Goal: Task Accomplishment & Management: Complete application form

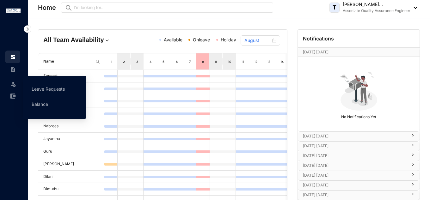
click at [11, 85] on img at bounding box center [13, 84] width 6 height 6
click at [43, 89] on link "Leave Requests" at bounding box center [48, 88] width 33 height 5
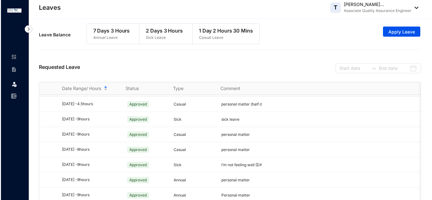
scroll to position [367, 0]
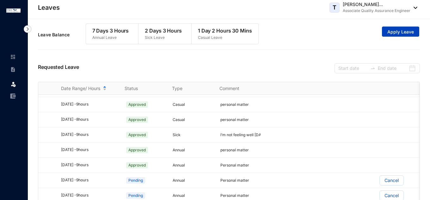
click at [391, 30] on span "Apply Leave" at bounding box center [400, 32] width 27 height 6
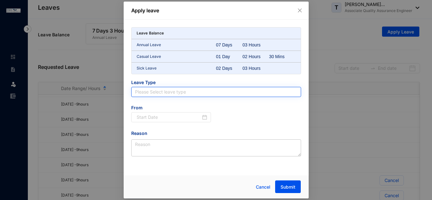
click at [153, 93] on input "search" at bounding box center [216, 91] width 162 height 9
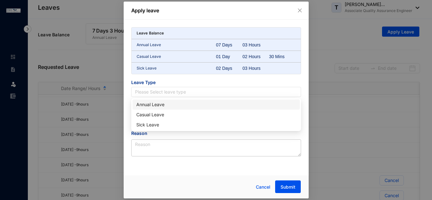
click at [153, 106] on div "Annual Leave" at bounding box center [216, 104] width 160 height 7
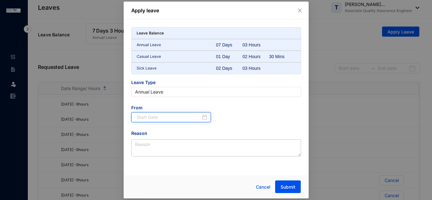
click at [164, 118] on input at bounding box center [169, 117] width 64 height 7
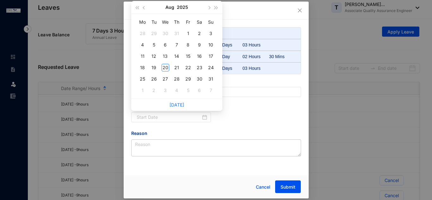
click at [272, 104] on div "Leave Balance Annual Leave 07 Days 03 Hours Casual Leave 01 Day 02 Hours 30 Min…" at bounding box center [216, 91] width 170 height 129
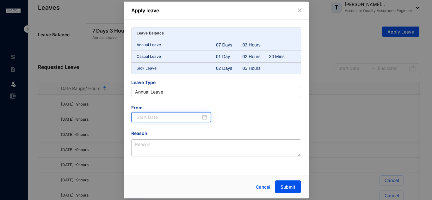
click at [156, 116] on input at bounding box center [169, 117] width 64 height 7
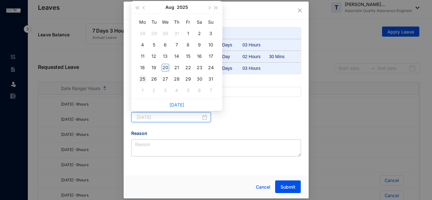
type input "[DATE]"
click at [144, 79] on div "25" at bounding box center [143, 79] width 8 height 8
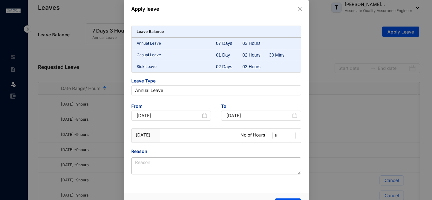
click at [192, 149] on div "Reason" at bounding box center [216, 152] width 170 height 9
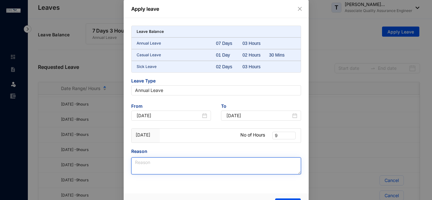
click at [152, 162] on textarea "Reason" at bounding box center [216, 165] width 170 height 17
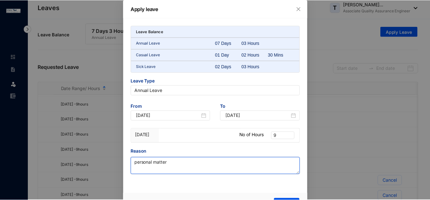
scroll to position [16, 0]
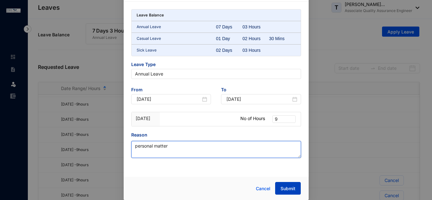
type textarea "personal matter"
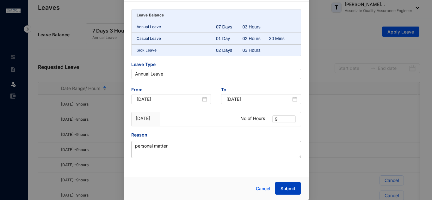
click at [288, 189] on span "Submit" at bounding box center [287, 189] width 15 height 6
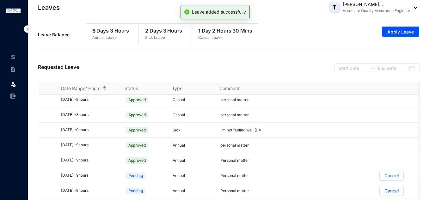
click at [265, 64] on div "Requested Leave" at bounding box center [229, 67] width 382 height 29
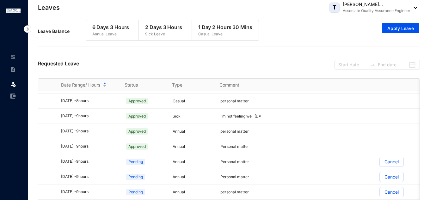
scroll to position [0, 0]
